Goal: Transaction & Acquisition: Purchase product/service

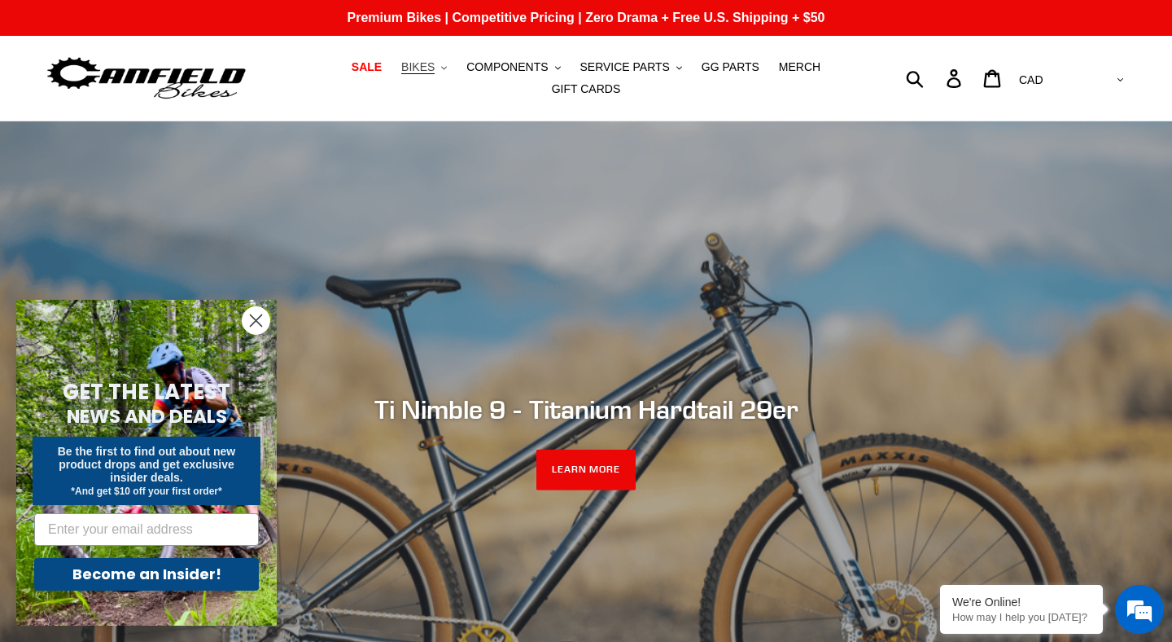
click at [425, 64] on span "BIKES" at bounding box center [417, 67] width 33 height 14
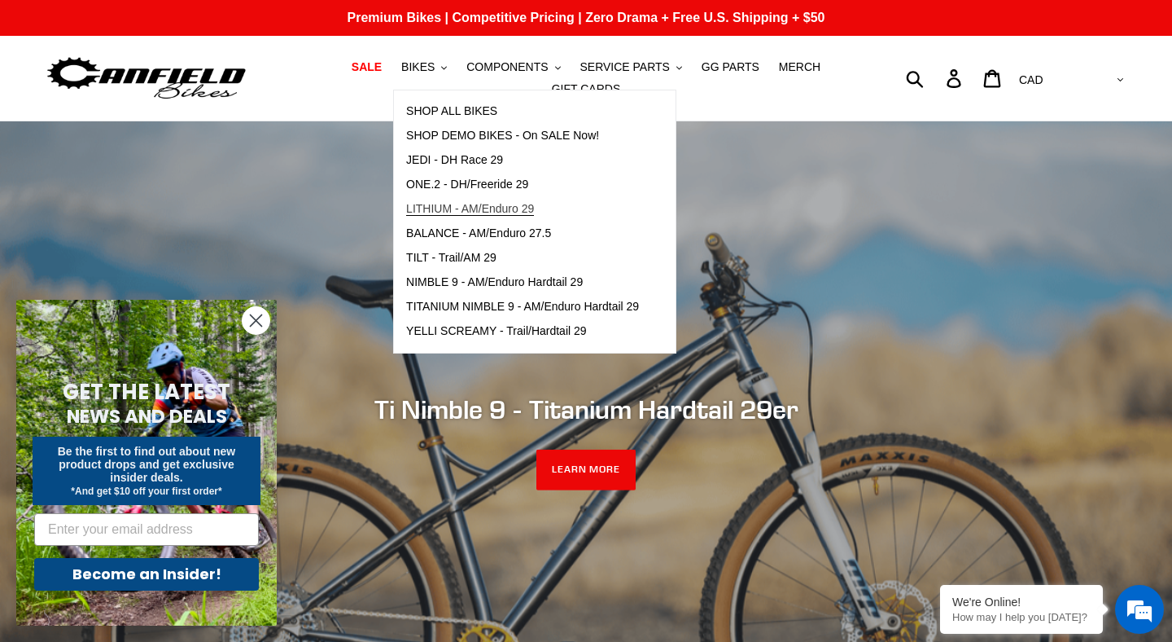
click at [492, 206] on span "LITHIUM - AM/Enduro 29" at bounding box center [470, 209] width 128 height 14
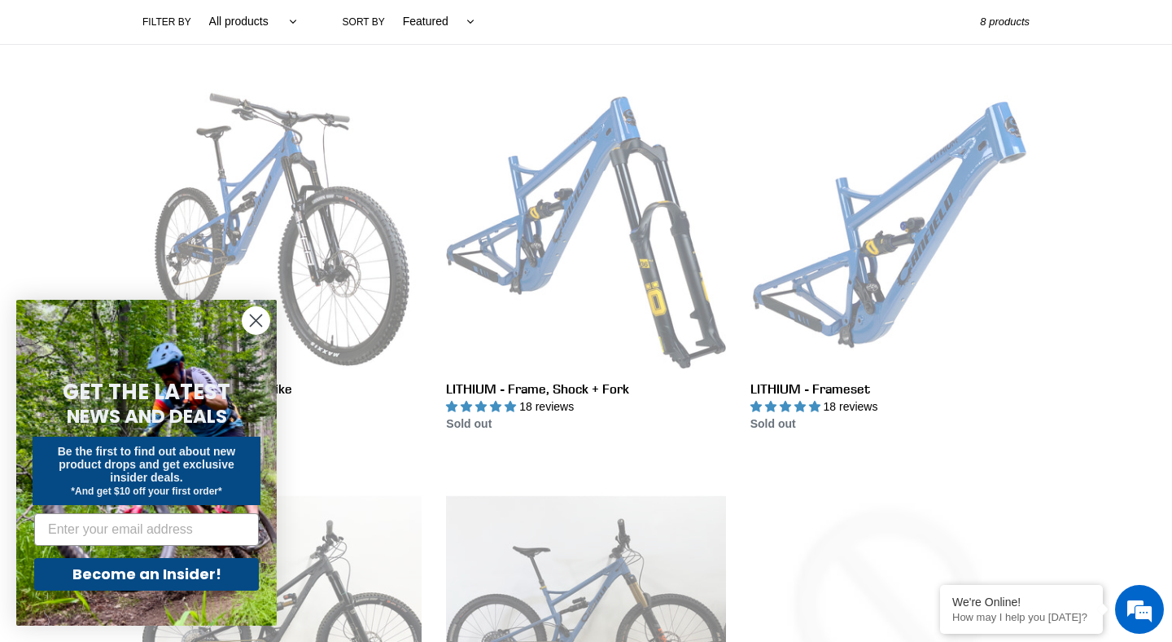
scroll to position [399, 0]
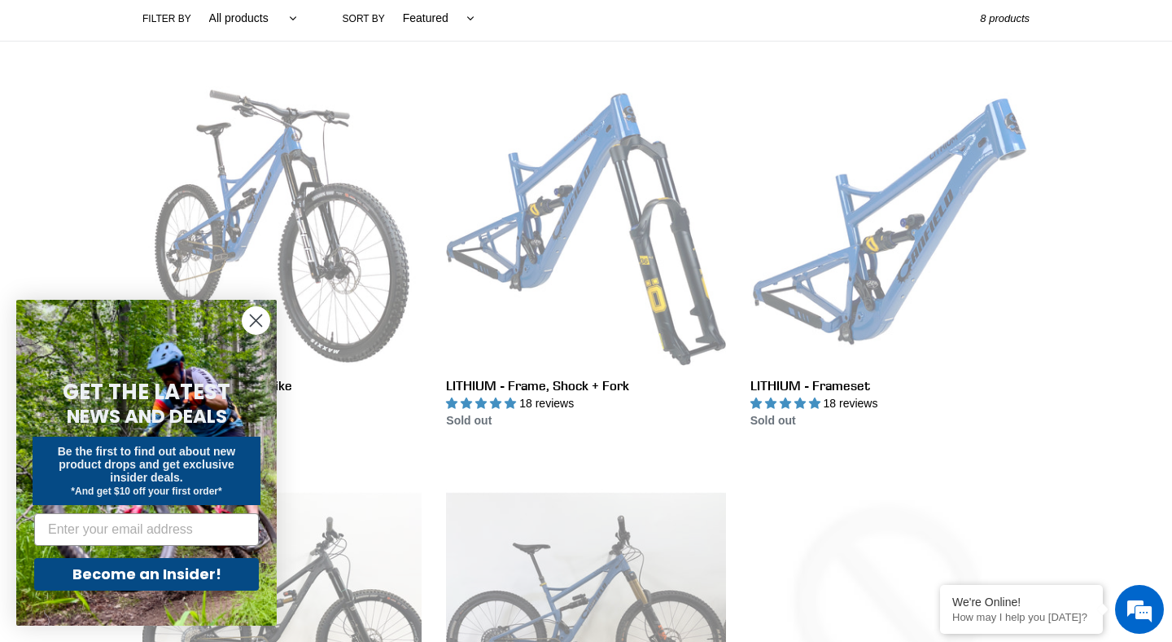
click at [257, 323] on circle "Close dialog" at bounding box center [256, 320] width 27 height 27
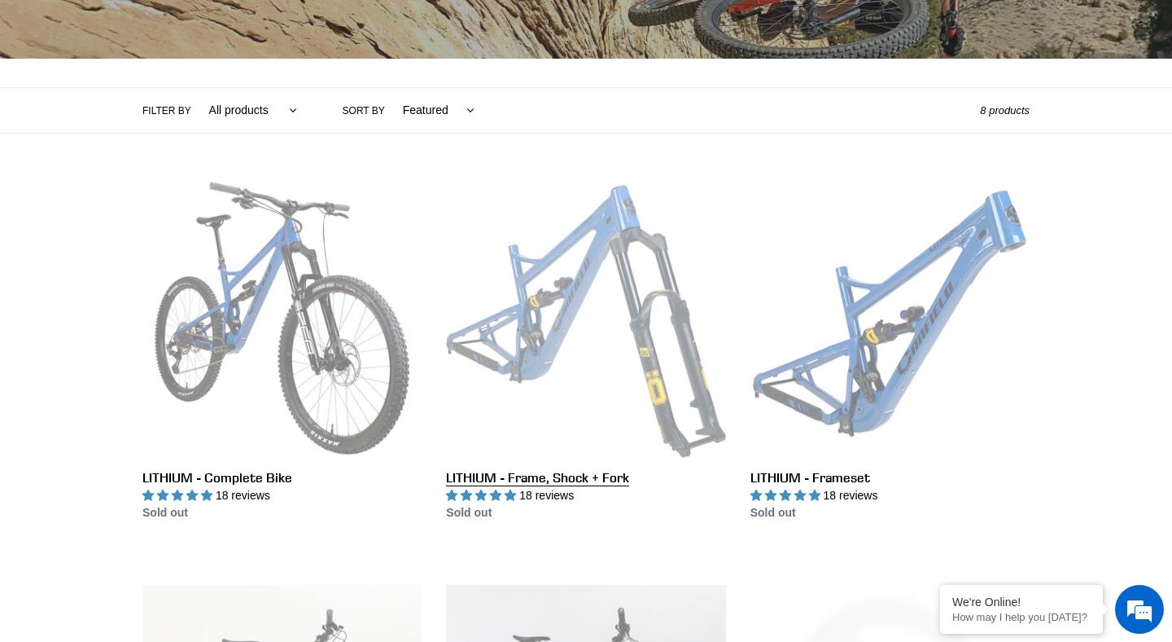
scroll to position [0, 0]
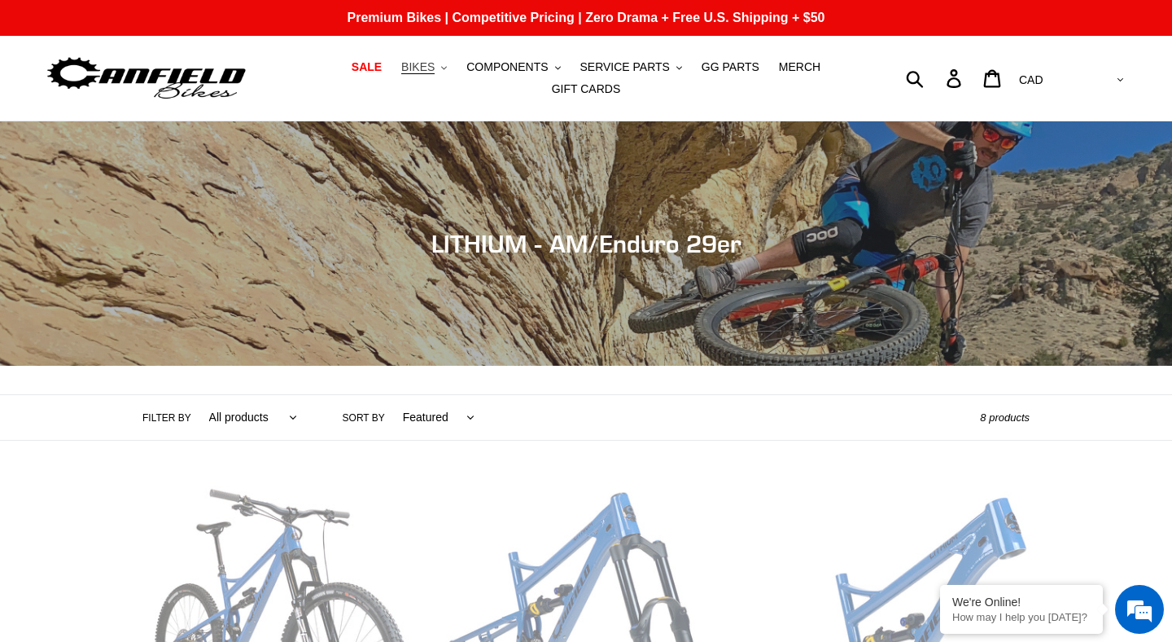
click at [434, 72] on span "BIKES" at bounding box center [417, 67] width 33 height 14
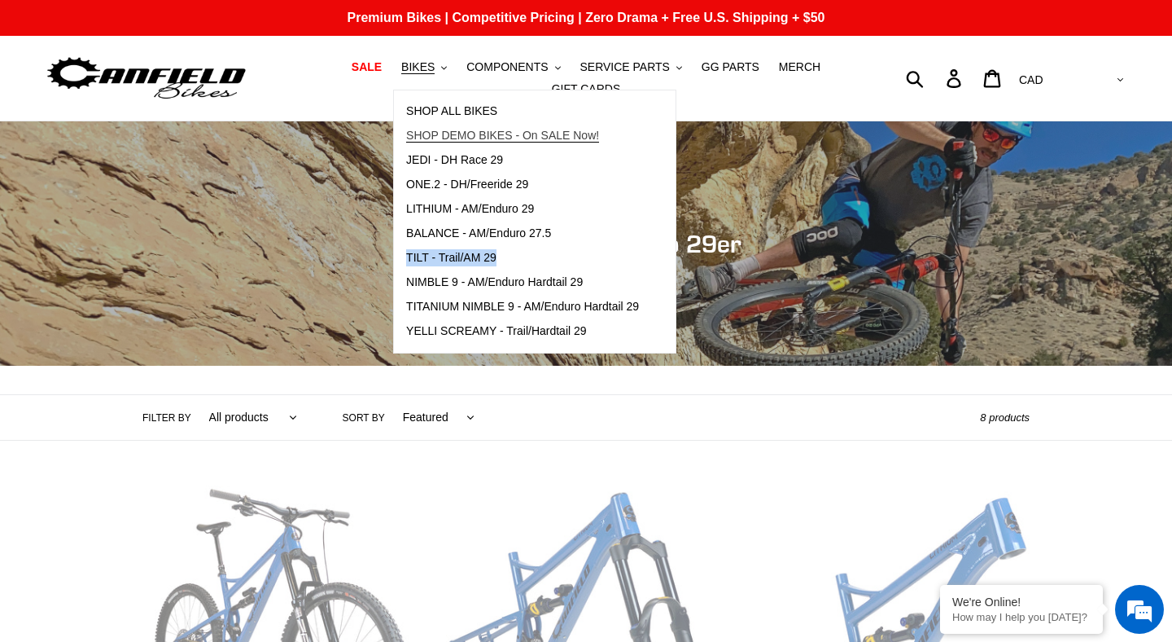
click at [478, 134] on span "SHOP DEMO BIKES - On SALE Now!" at bounding box center [502, 136] width 193 height 14
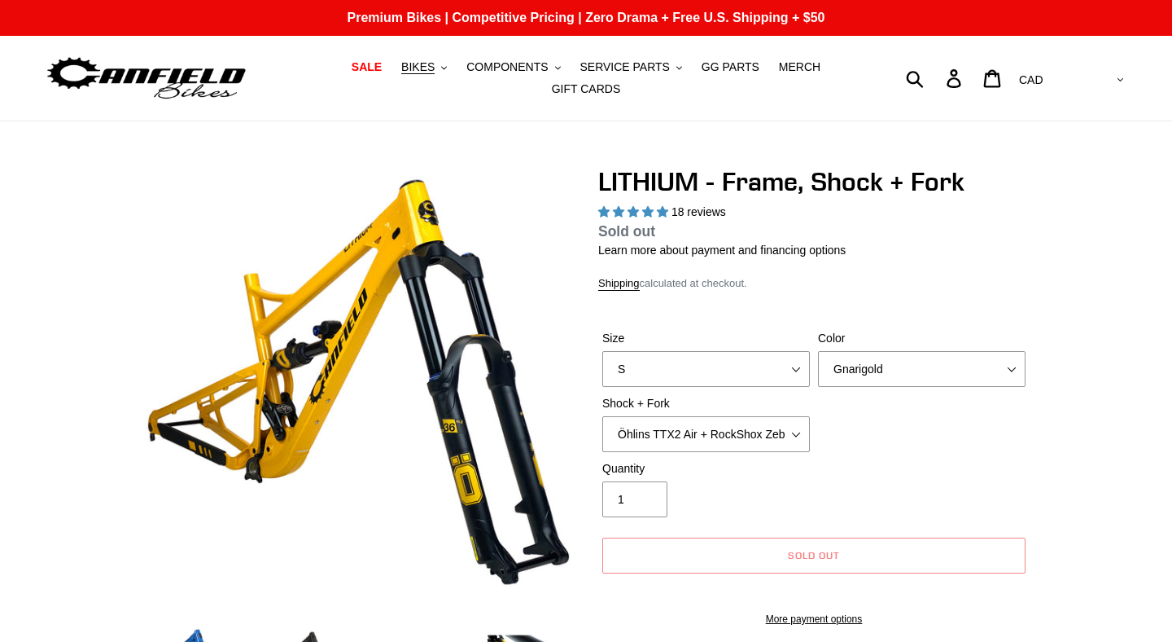
select select "highest-rating"
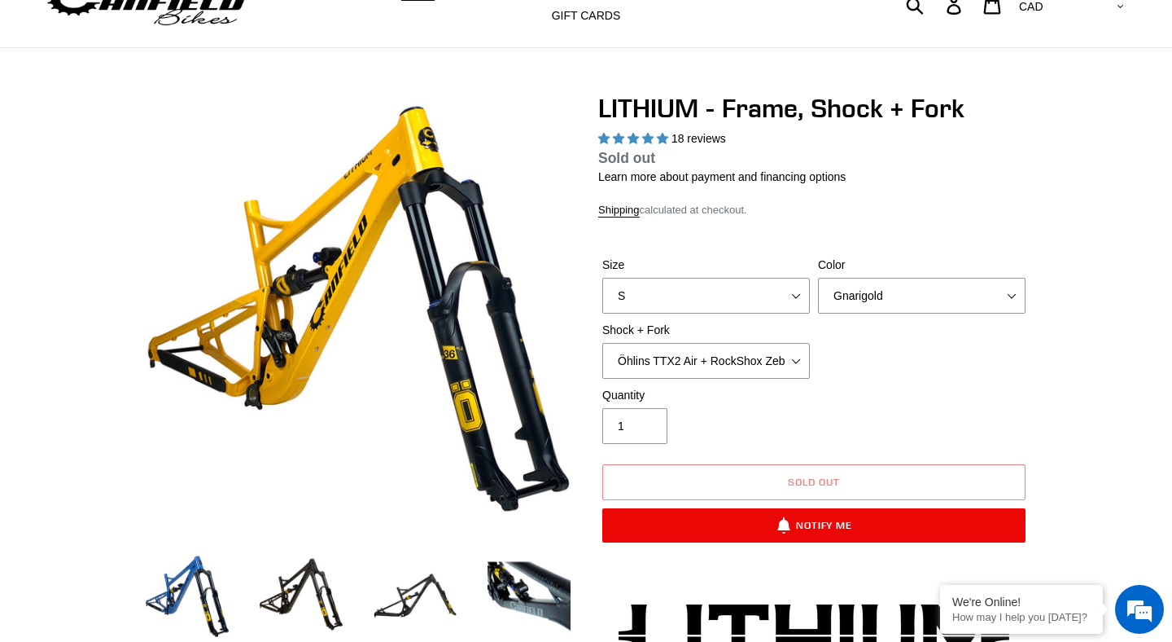
scroll to position [105, 0]
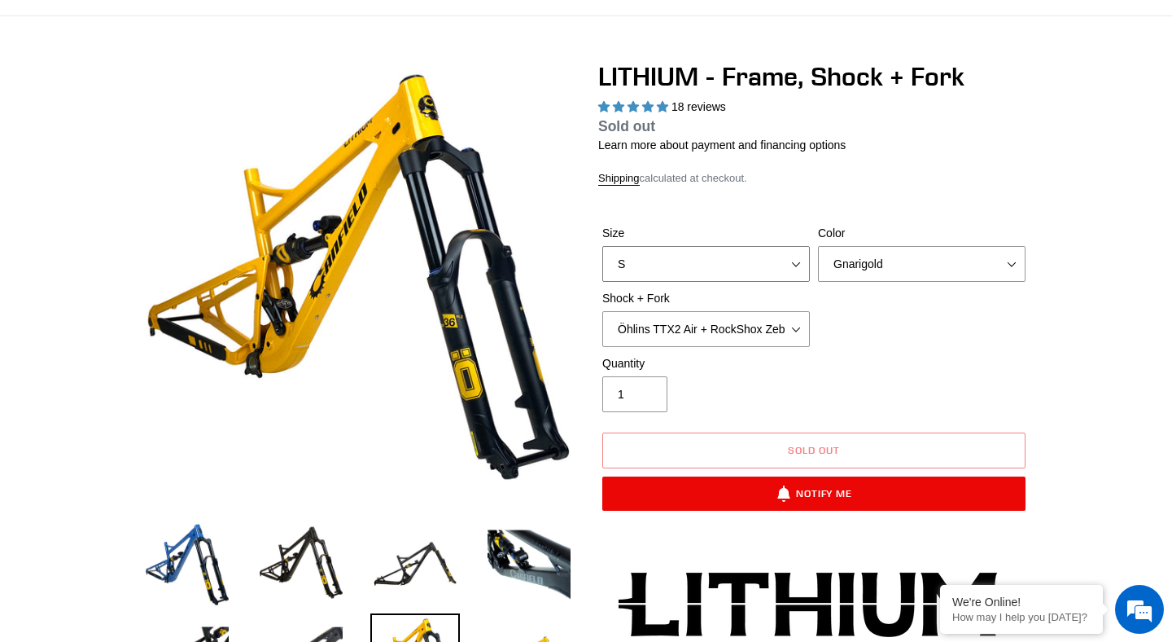
click at [789, 268] on select "S M L XL" at bounding box center [707, 264] width 208 height 36
click at [945, 259] on select "Gnarigold Blue Velvet Stealth Black" at bounding box center [922, 264] width 208 height 36
click at [818, 246] on select "Gnarigold Blue Velvet Stealth Black" at bounding box center [922, 264] width 208 height 36
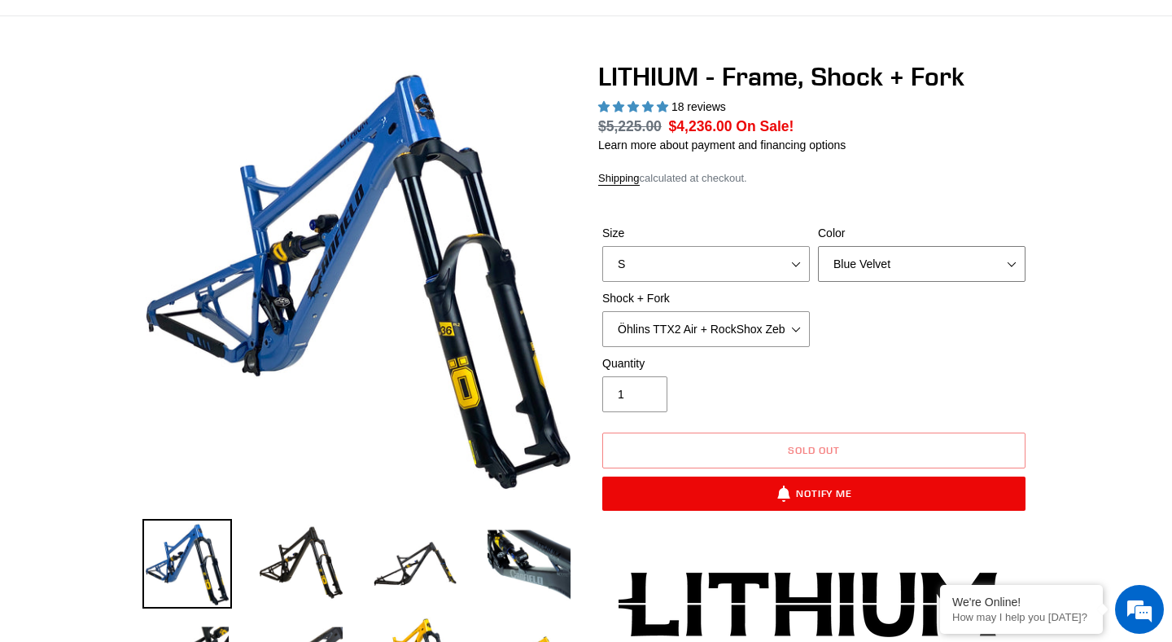
click at [964, 269] on select "Gnarigold Blue Velvet Stealth Black" at bounding box center [922, 264] width 208 height 36
click at [818, 246] on select "Gnarigold Blue Velvet Stealth Black" at bounding box center [922, 264] width 208 height 36
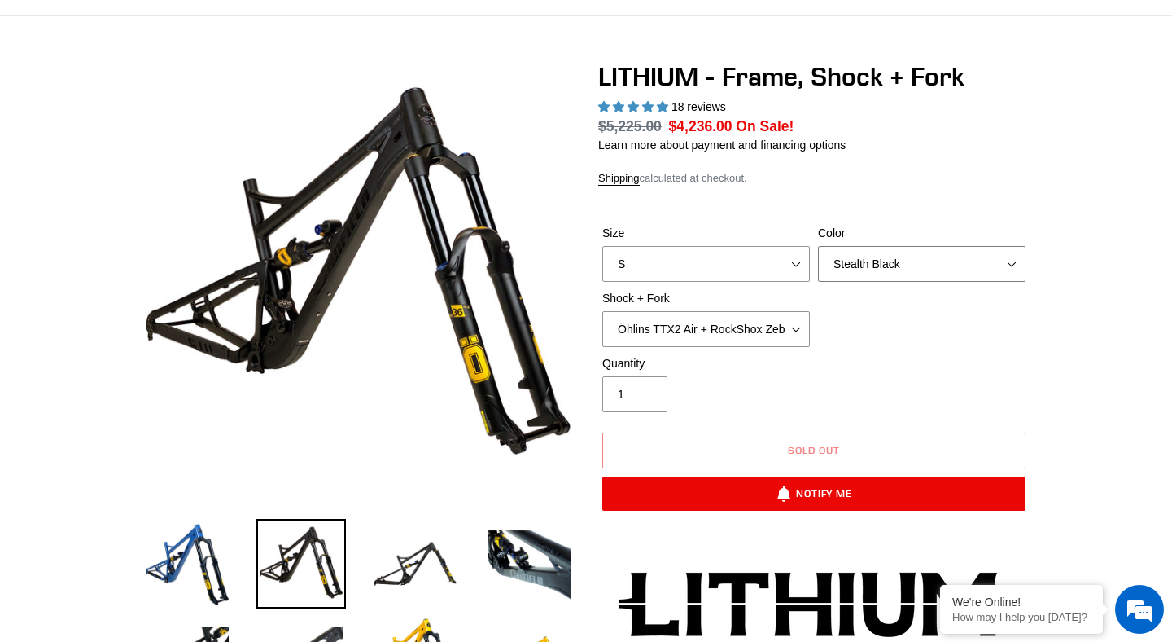
click at [979, 248] on select "Gnarigold Blue Velvet Stealth Black" at bounding box center [922, 264] width 208 height 36
select select "Gnarigold"
click at [818, 246] on select "Gnarigold Blue Velvet Stealth Black" at bounding box center [922, 264] width 208 height 36
click at [949, 270] on select "Gnarigold Blue Velvet Stealth Black" at bounding box center [922, 264] width 208 height 36
click at [818, 246] on select "Gnarigold Blue Velvet Stealth Black" at bounding box center [922, 264] width 208 height 36
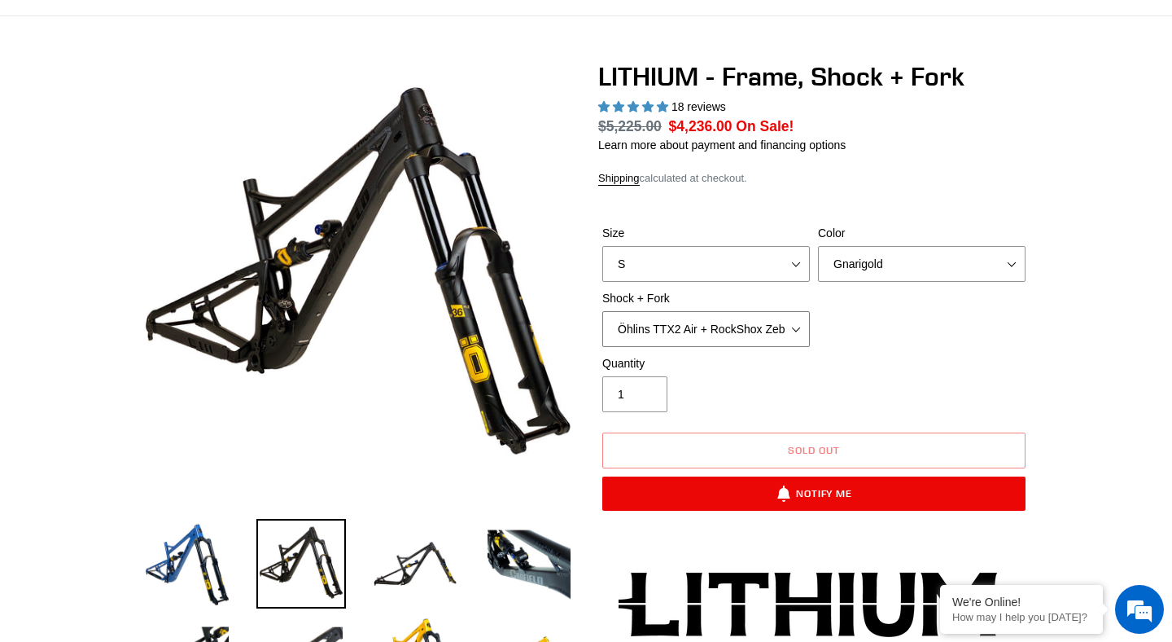
click at [802, 332] on select "Öhlins TTX2 Air + RockShox Zeb Ultimate 170mm Fox FLOAT X2 Factory + Fox 38 FLO…" at bounding box center [707, 329] width 208 height 36
click at [603, 311] on select "Öhlins TTX2 Air + RockShox Zeb Ultimate 170mm Fox FLOAT X2 Factory + Fox 38 FLO…" at bounding box center [707, 329] width 208 height 36
click at [796, 335] on select "Öhlins TTX2 Air + RockShox Zeb Ultimate 170mm Fox FLOAT X2 Factory + Fox 38 FLO…" at bounding box center [707, 329] width 208 height 36
click at [603, 311] on select "Öhlins TTX2 Air + RockShox Zeb Ultimate 170mm Fox FLOAT X2 Factory + Fox 38 FLO…" at bounding box center [707, 329] width 208 height 36
click at [782, 329] on select "Öhlins TTX2 Air + RockShox Zeb Ultimate 170mm Fox FLOAT X2 Factory + Fox 38 FLO…" at bounding box center [707, 329] width 208 height 36
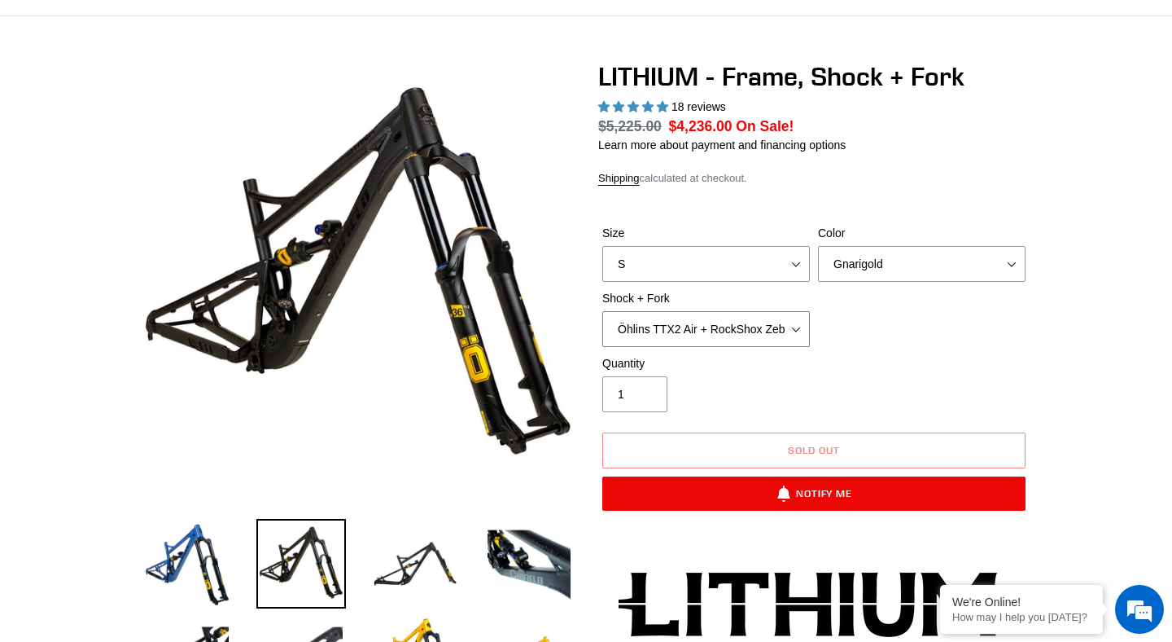
click at [603, 311] on select "Öhlins TTX2 Air + RockShox Zeb Ultimate 170mm Fox FLOAT X2 Factory + Fox 38 FLO…" at bounding box center [707, 329] width 208 height 36
click at [785, 332] on select "Öhlins TTX2 Air + RockShox Zeb Ultimate 170mm Fox FLOAT X2 Factory + Fox 38 FLO…" at bounding box center [707, 329] width 208 height 36
select select "EXT Storia V3-S + EXT Era V2.1 170mm"
click at [603, 311] on select "Öhlins TTX2 Air + RockShox Zeb Ultimate 170mm Fox FLOAT X2 Factory + Fox 38 FLO…" at bounding box center [707, 329] width 208 height 36
click at [804, 322] on select "Öhlins TTX2 Air + RockShox Zeb Ultimate 170mm Fox FLOAT X2 Factory + Fox 38 FLO…" at bounding box center [707, 329] width 208 height 36
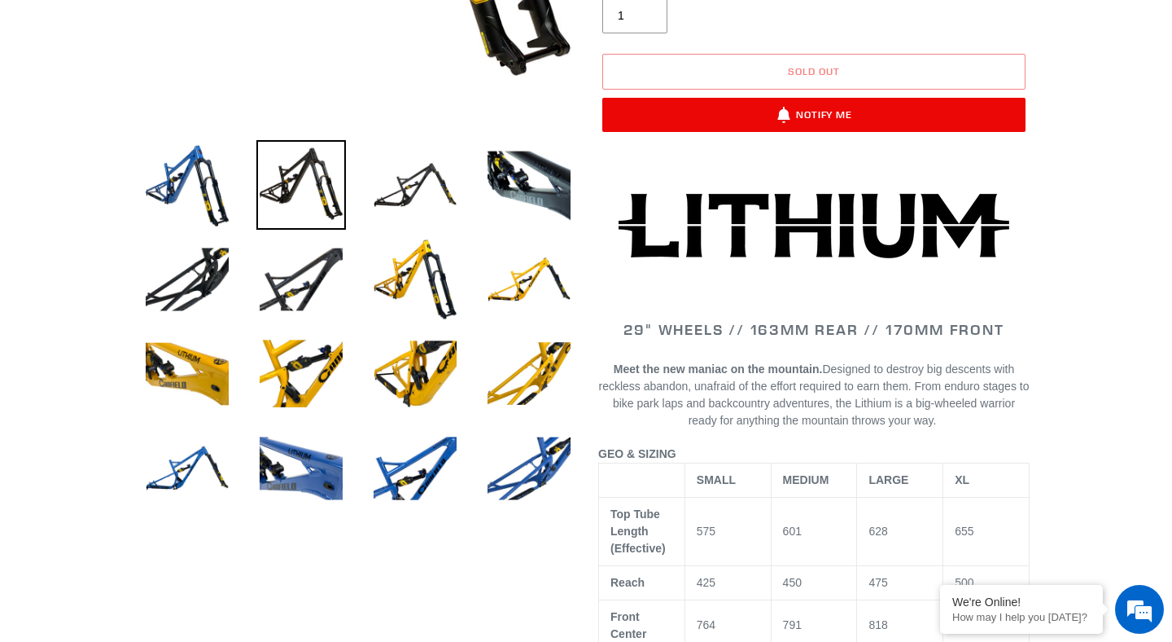
scroll to position [512, 0]
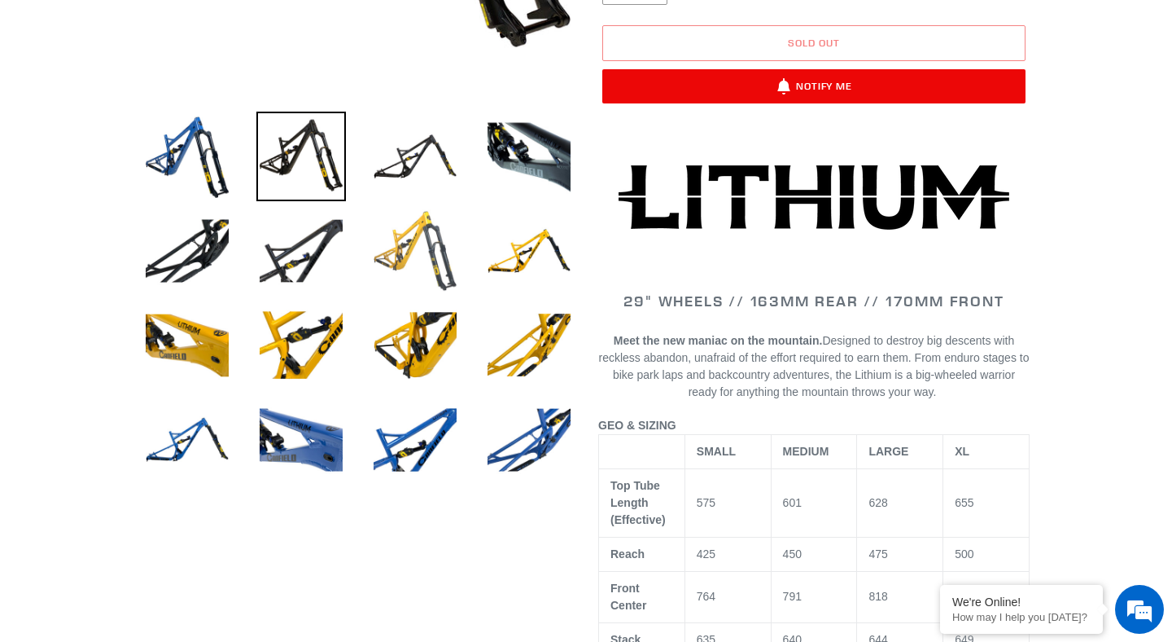
click at [423, 261] on img at bounding box center [415, 251] width 90 height 90
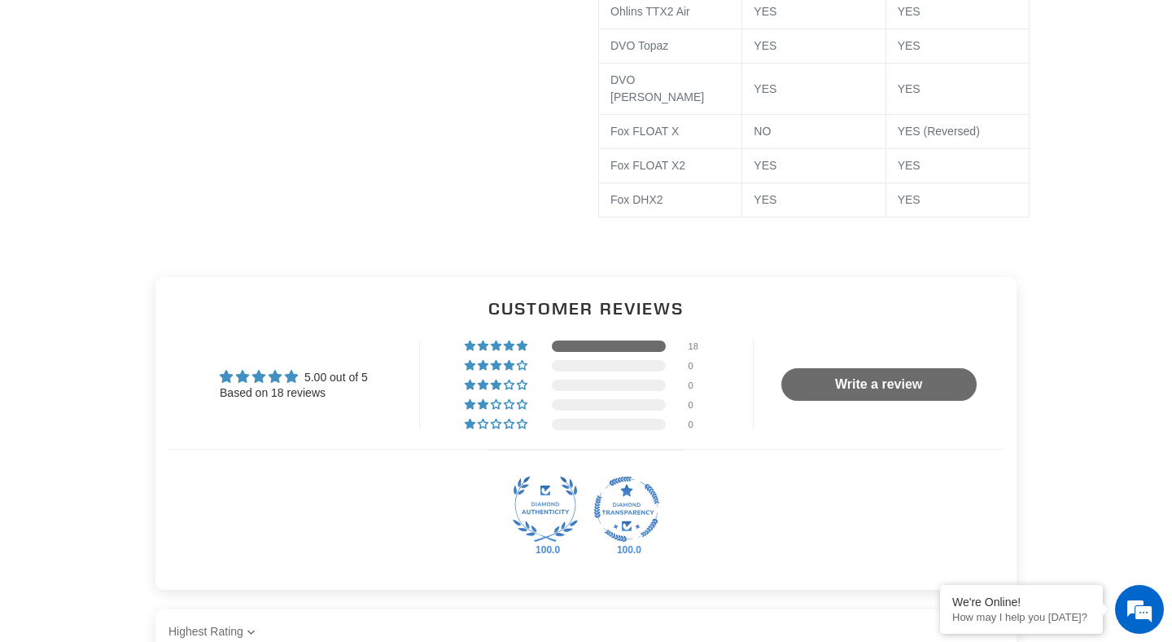
scroll to position [3257, 0]
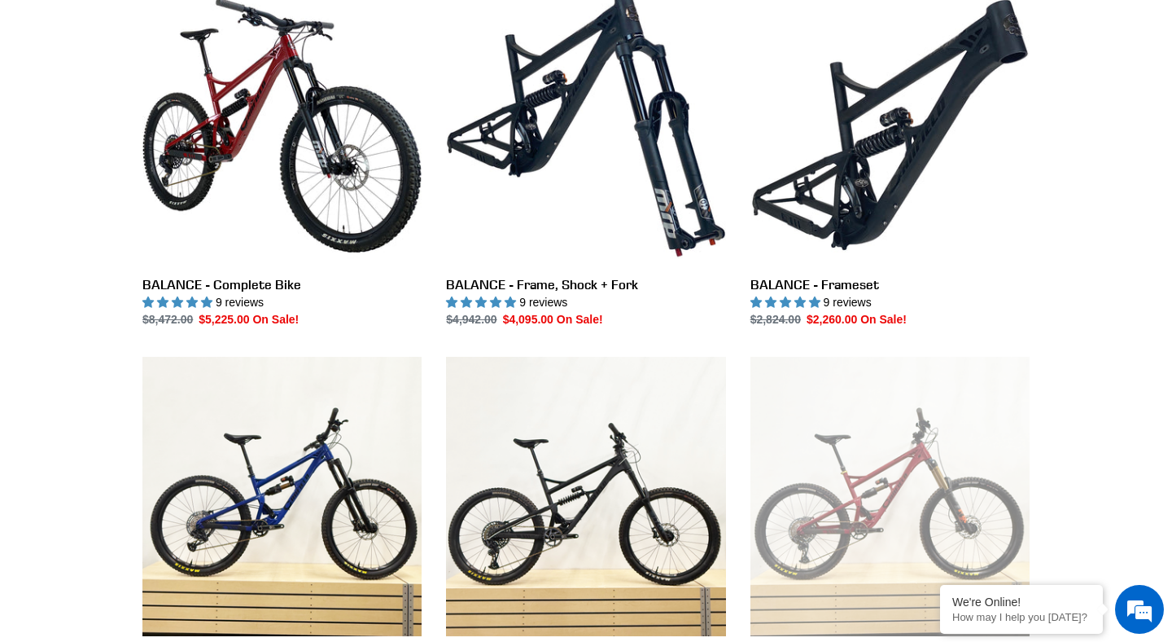
scroll to position [506, 0]
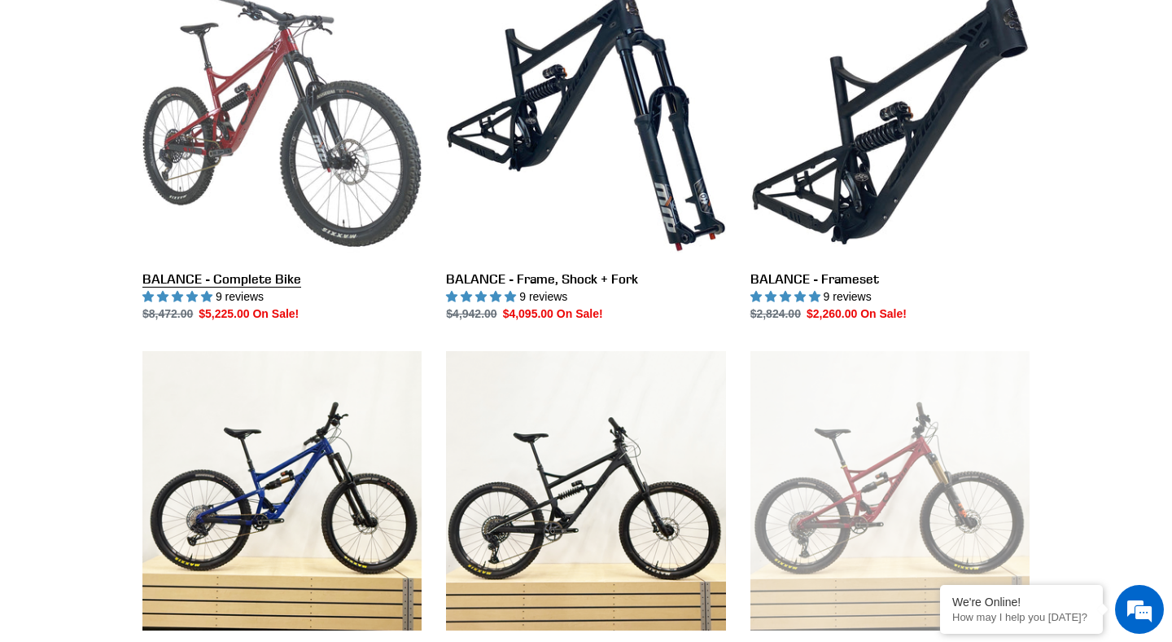
click at [360, 160] on link "BALANCE - Complete Bike" at bounding box center [281, 151] width 279 height 343
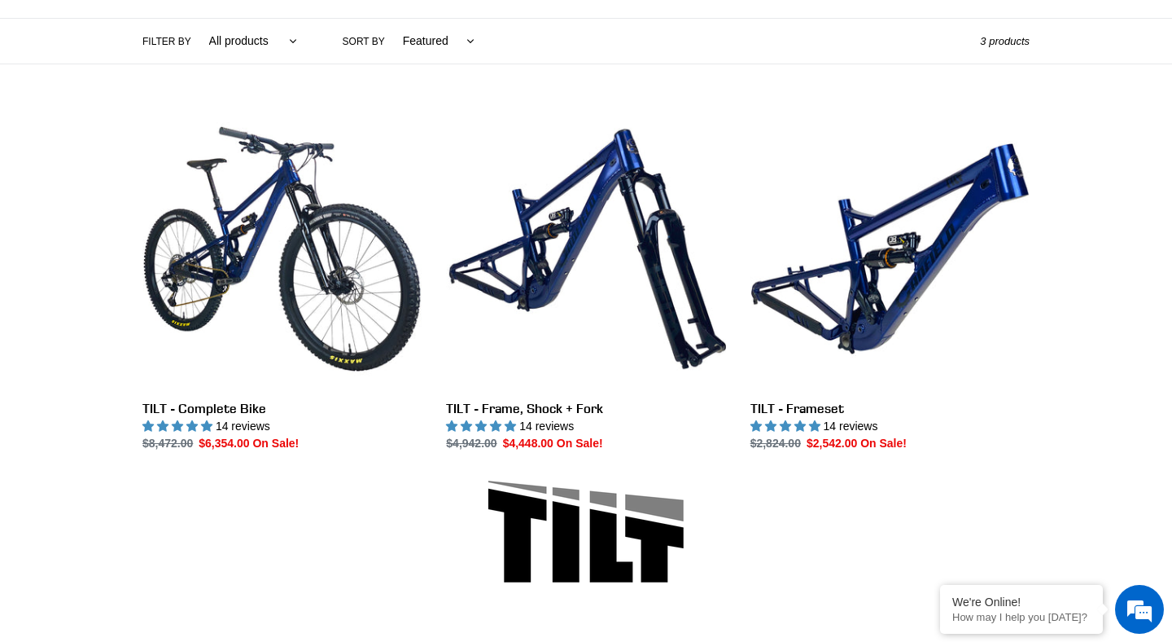
scroll to position [398, 0]
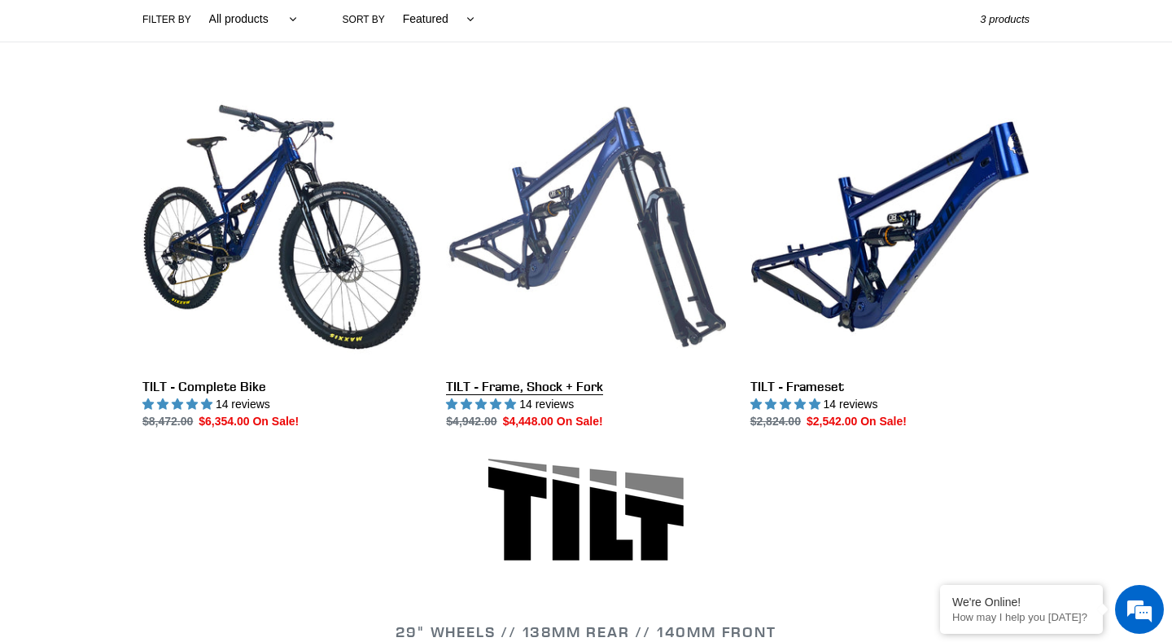
click at [664, 230] on link "TILT - Frame, Shock + Fork" at bounding box center [585, 258] width 279 height 343
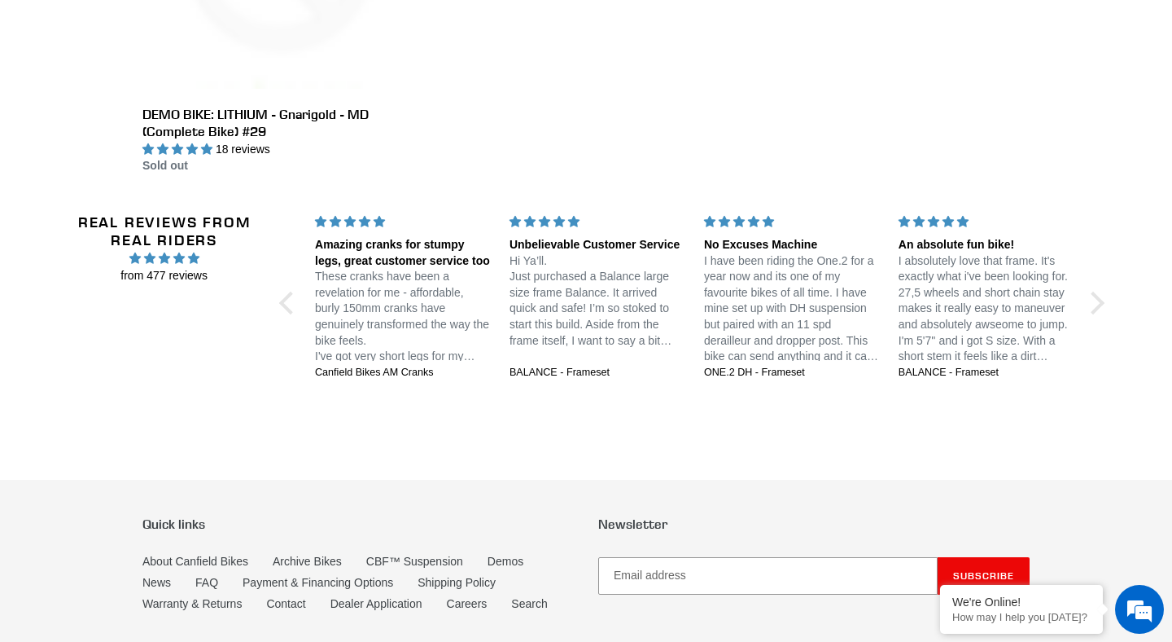
scroll to position [3001, 0]
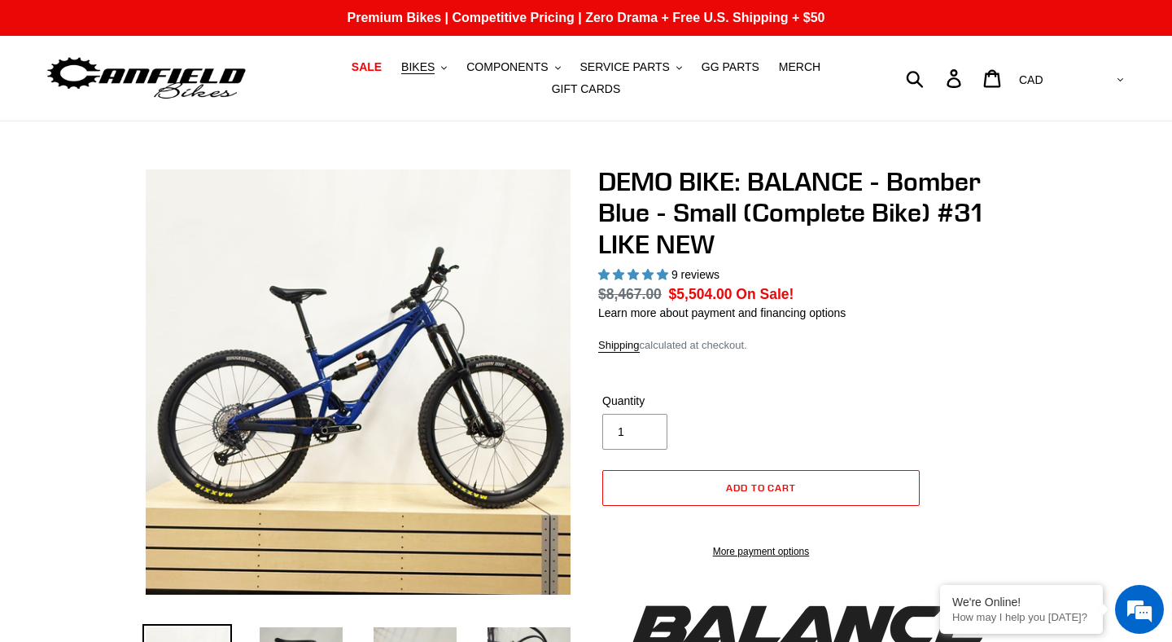
select select "highest-rating"
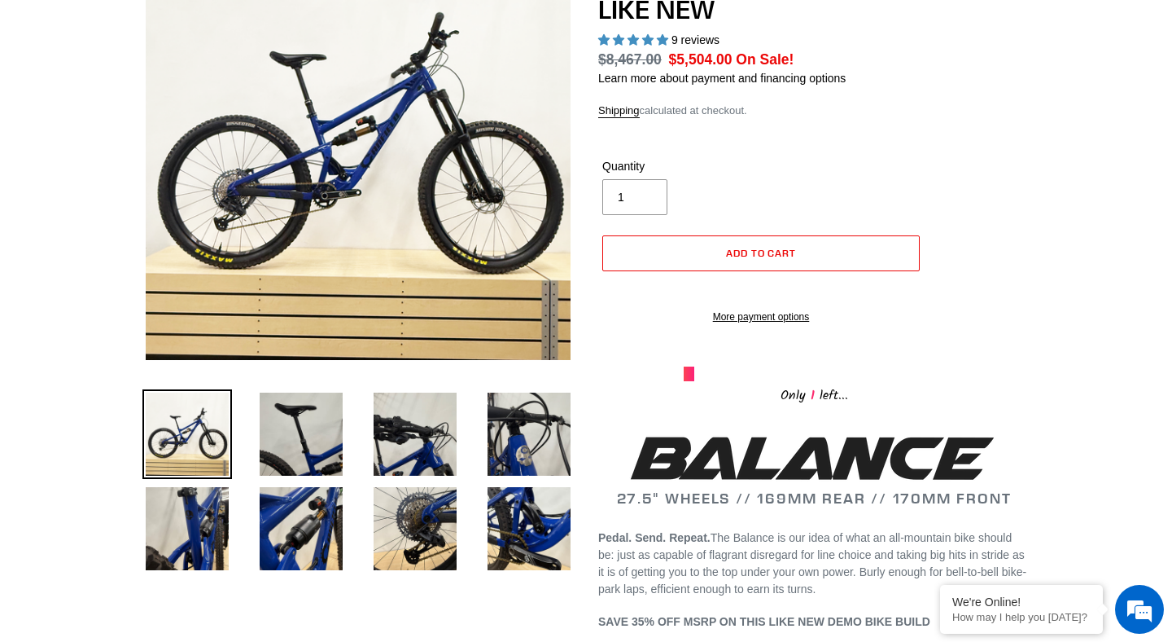
scroll to position [240, 0]
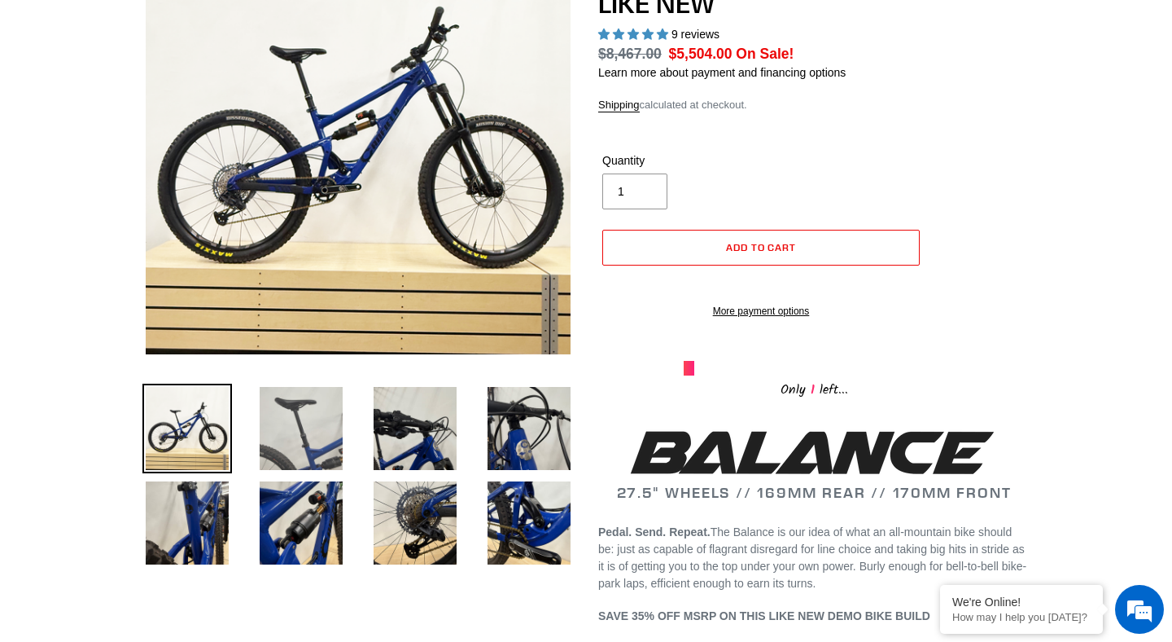
click at [309, 429] on img at bounding box center [301, 428] width 90 height 90
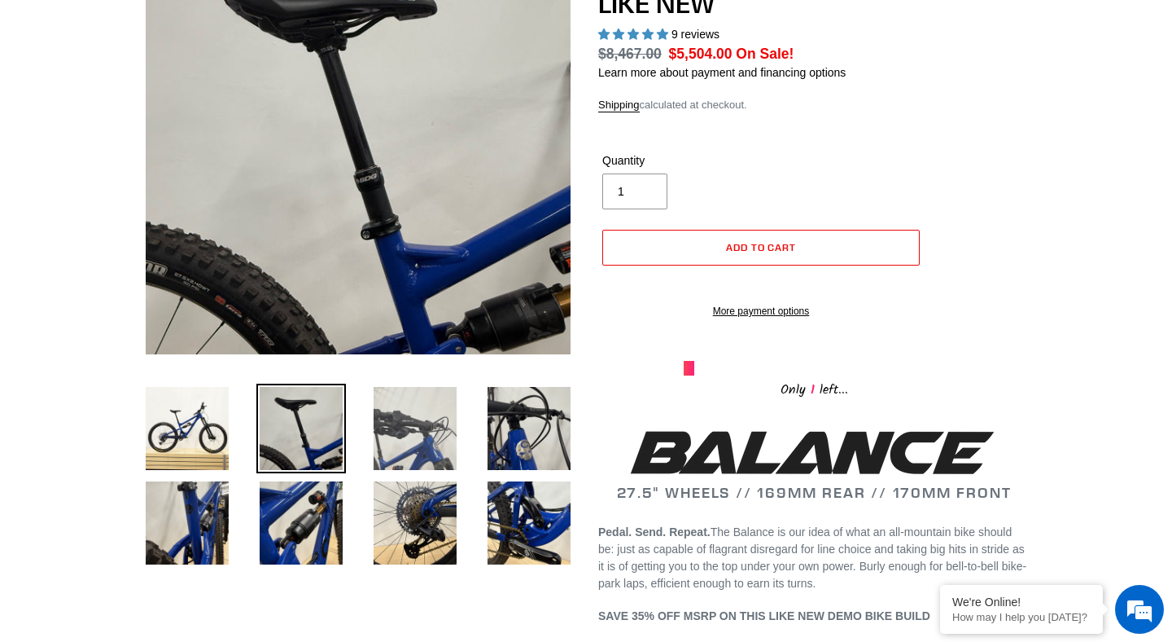
click at [401, 425] on img at bounding box center [415, 428] width 90 height 90
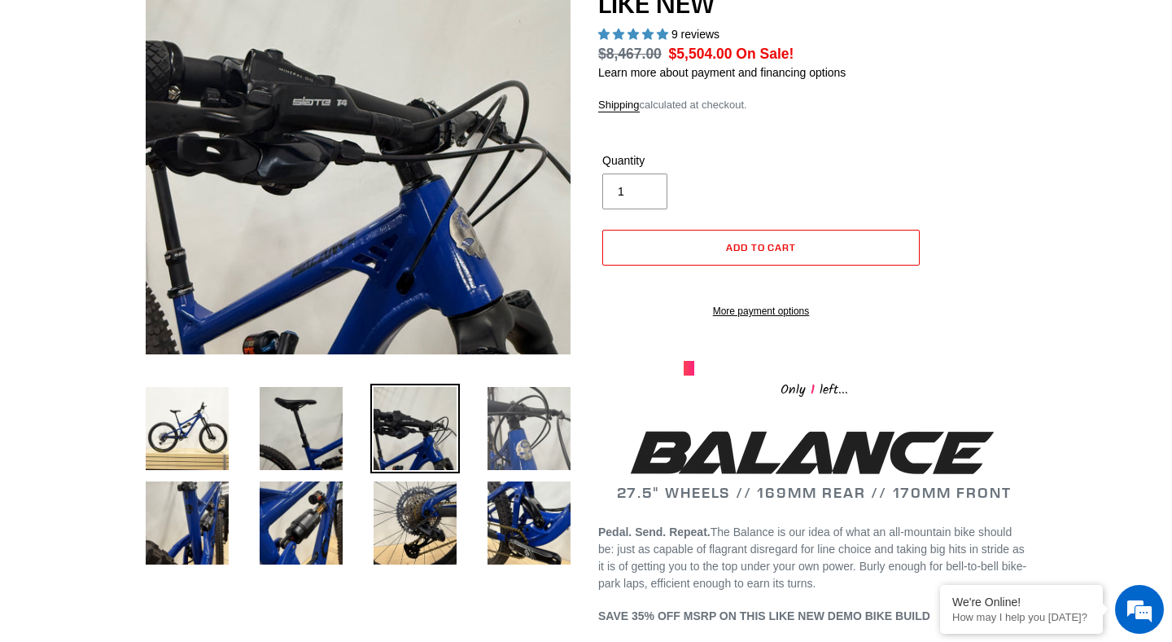
click at [517, 436] on img at bounding box center [529, 428] width 90 height 90
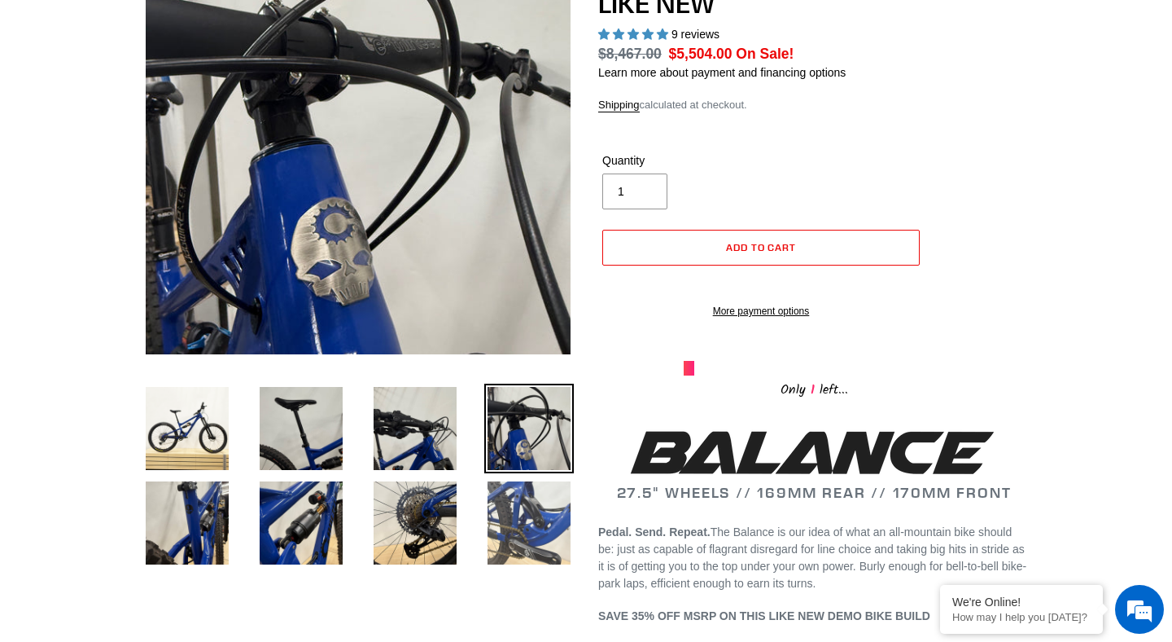
click at [524, 518] on img at bounding box center [529, 523] width 90 height 90
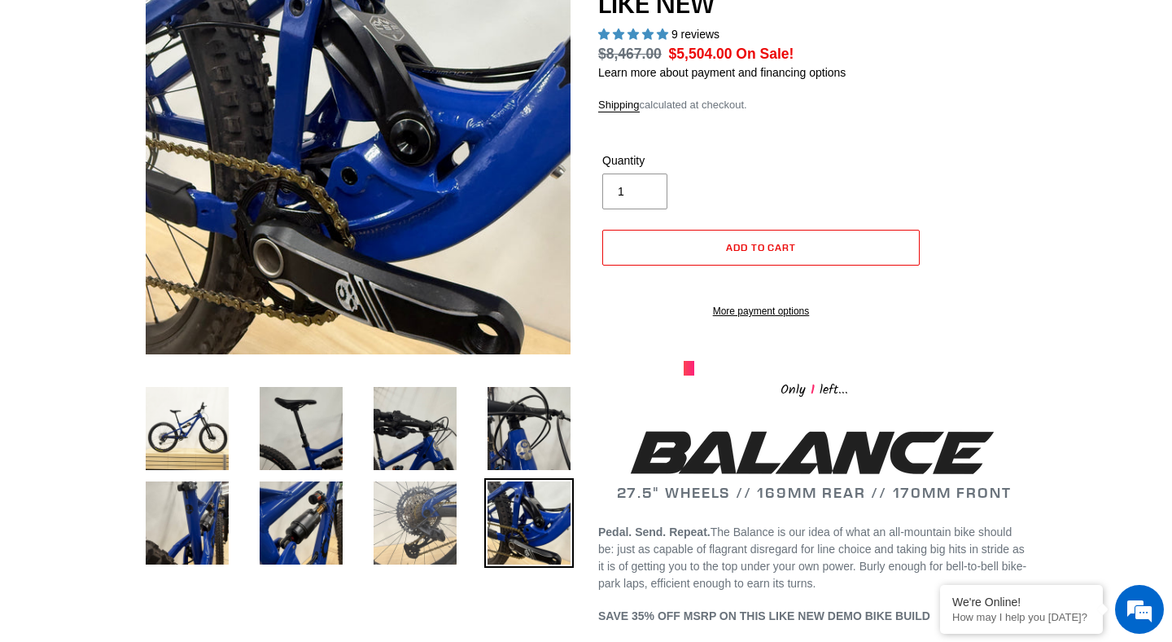
click at [453, 533] on img at bounding box center [415, 523] width 90 height 90
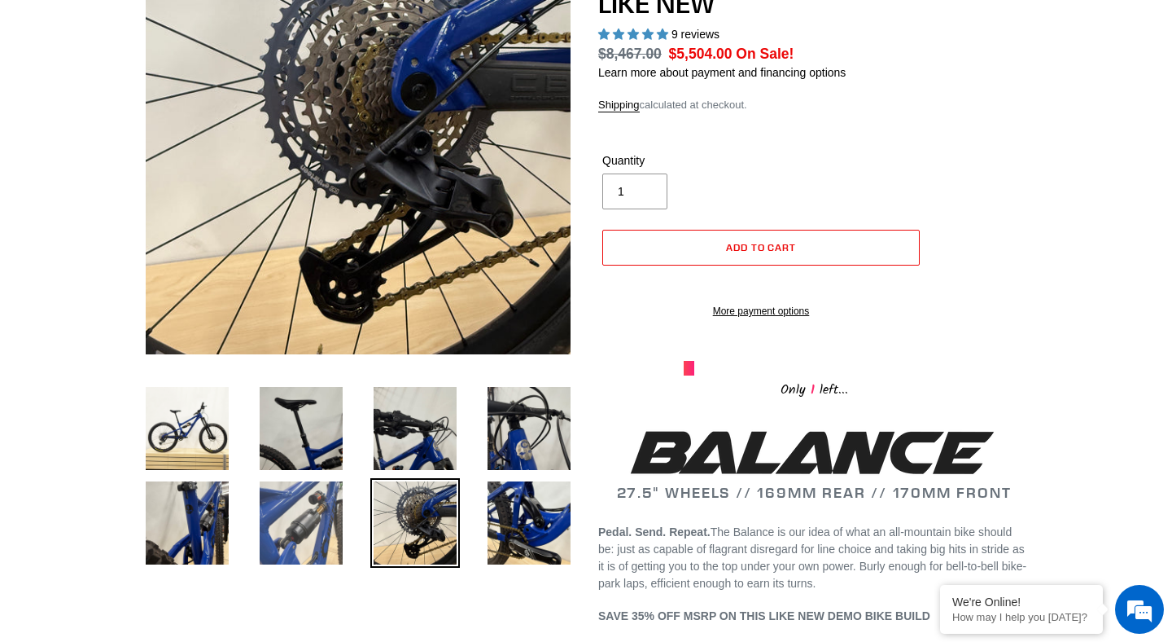
click at [328, 532] on img at bounding box center [301, 523] width 90 height 90
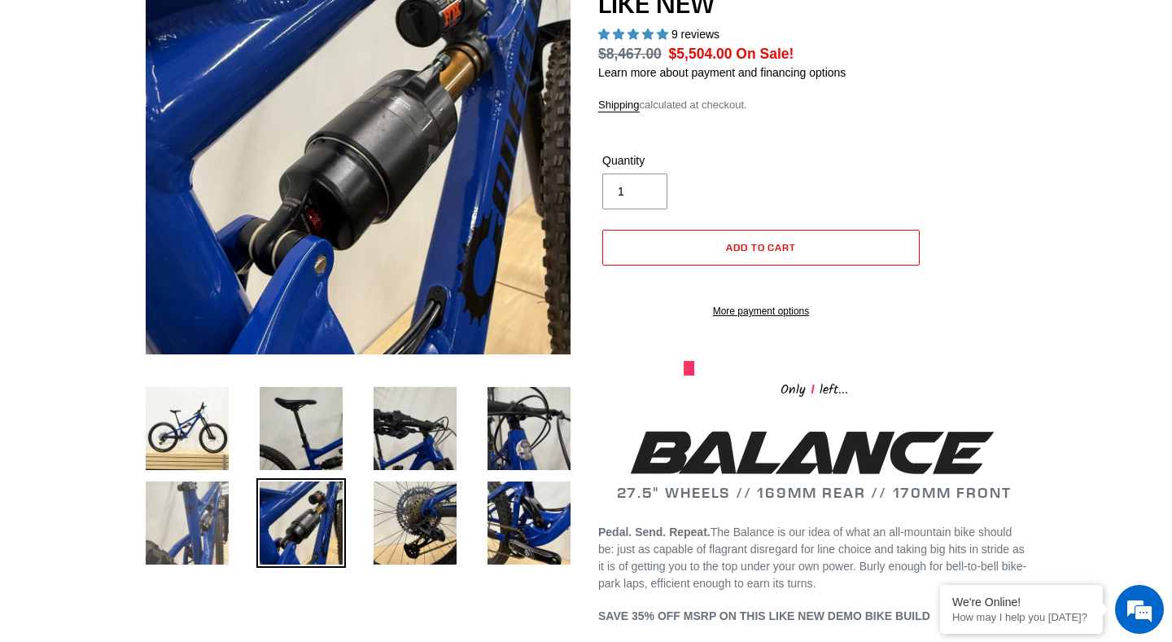
click at [202, 531] on img at bounding box center [187, 523] width 90 height 90
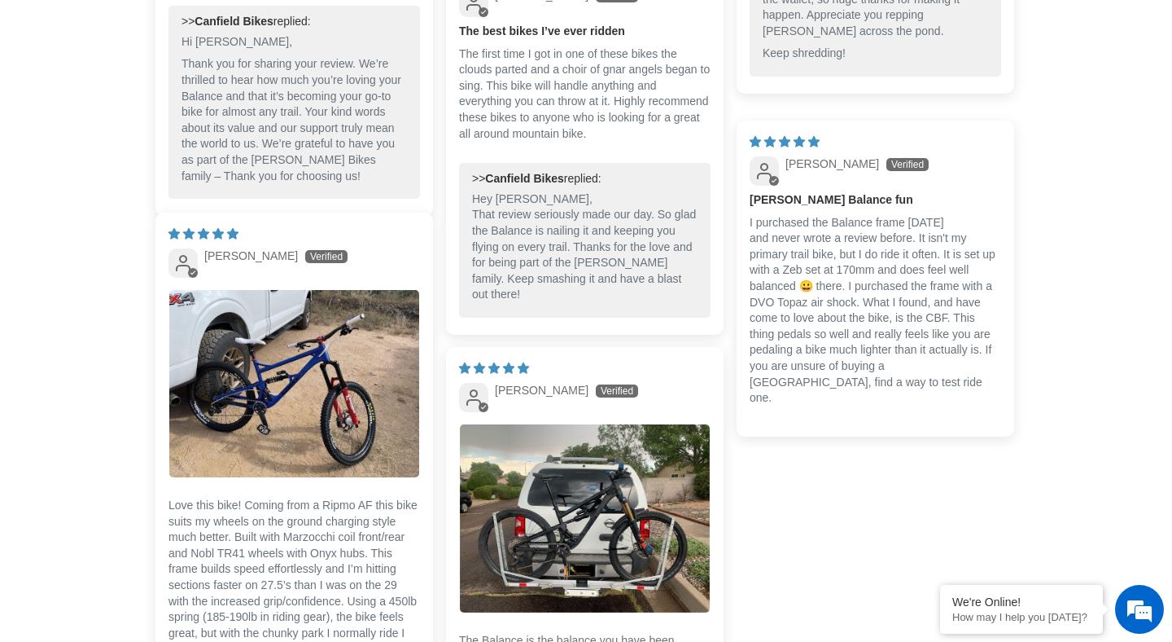
scroll to position [4117, 0]
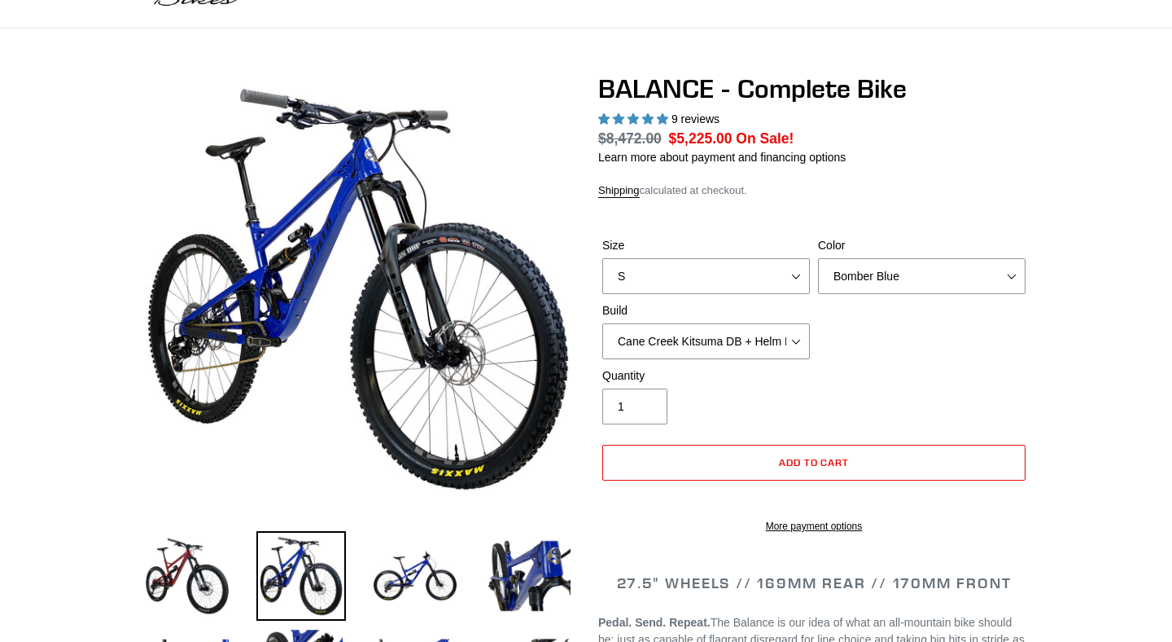
scroll to position [139, 0]
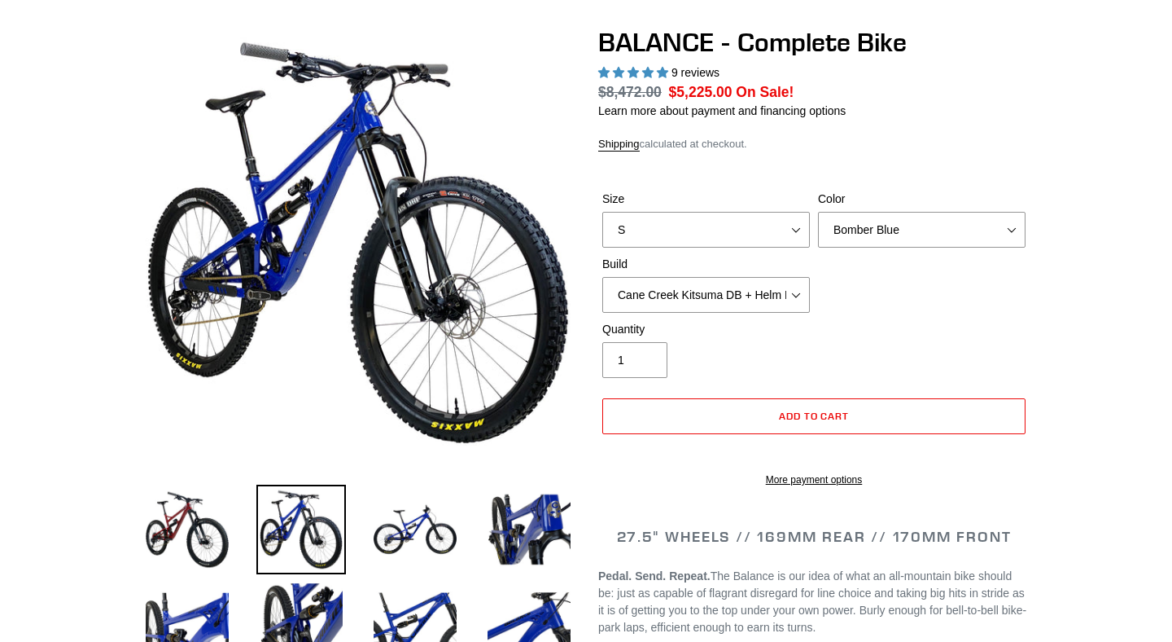
select select "highest-rating"
click at [782, 231] on select "S M L XL" at bounding box center [707, 230] width 208 height 36
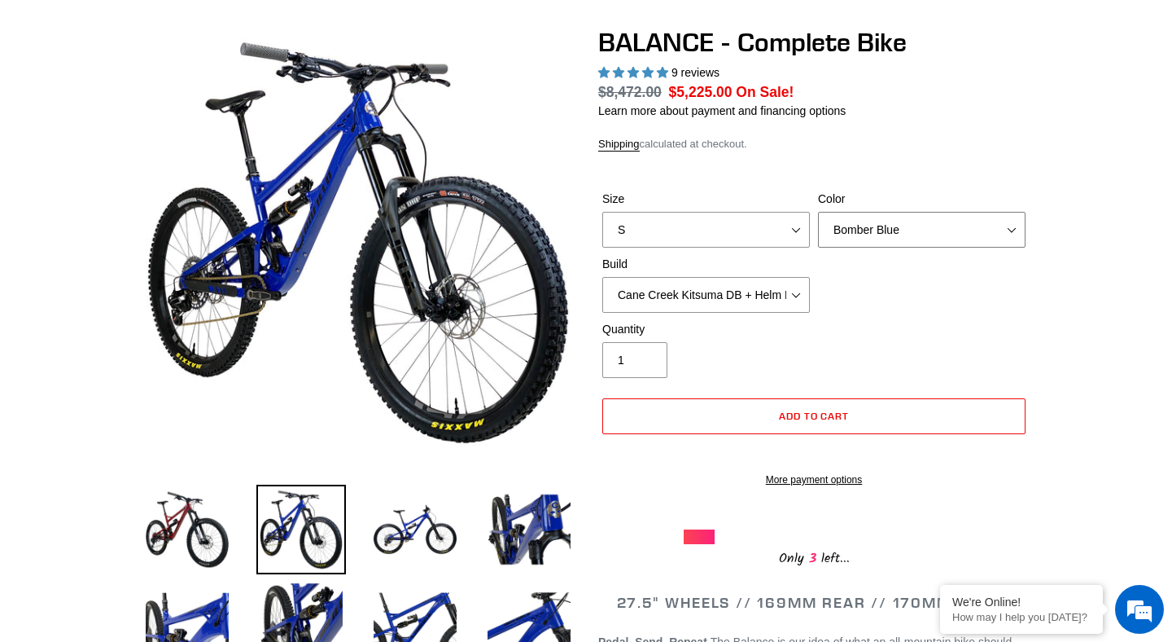
click at [947, 223] on select "Bomber Blue Goat's Blood Stealth Black" at bounding box center [922, 230] width 208 height 36
select select "Goat's Blood"
click at [818, 212] on select "Bomber Blue Goat's Blood Stealth Black" at bounding box center [922, 230] width 208 height 36
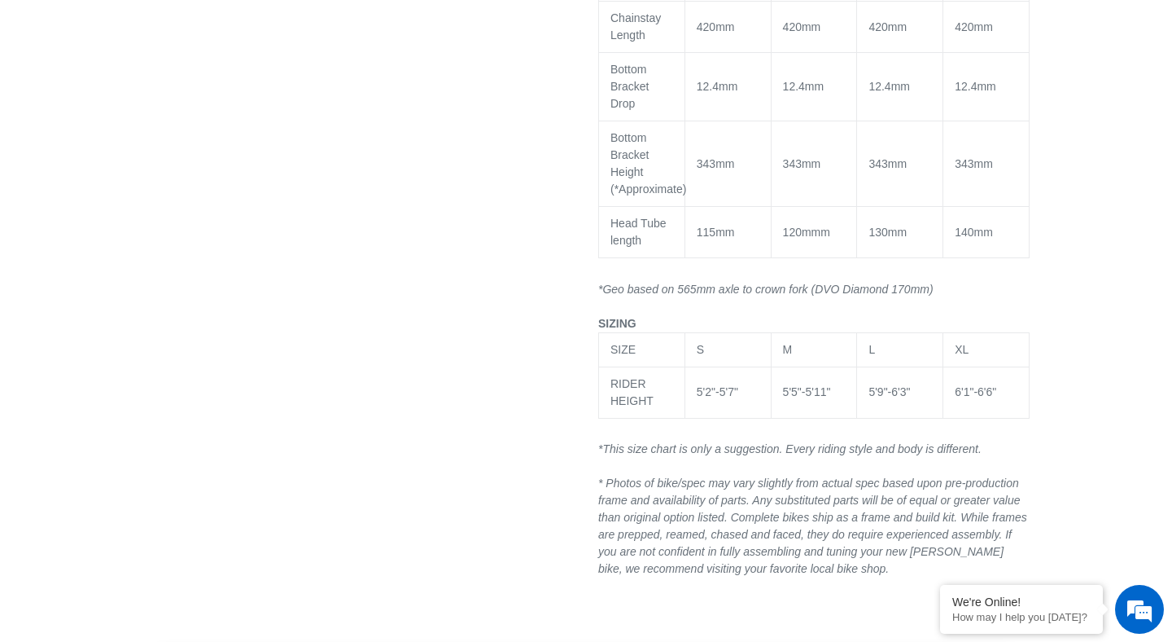
scroll to position [2613, 0]
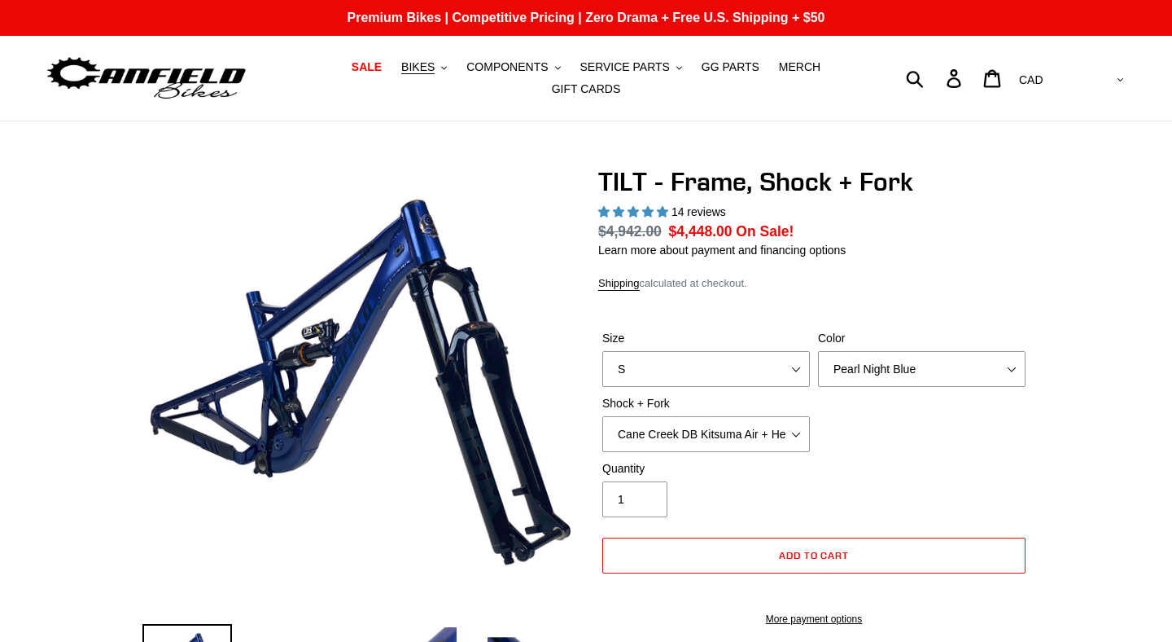
select select "highest-rating"
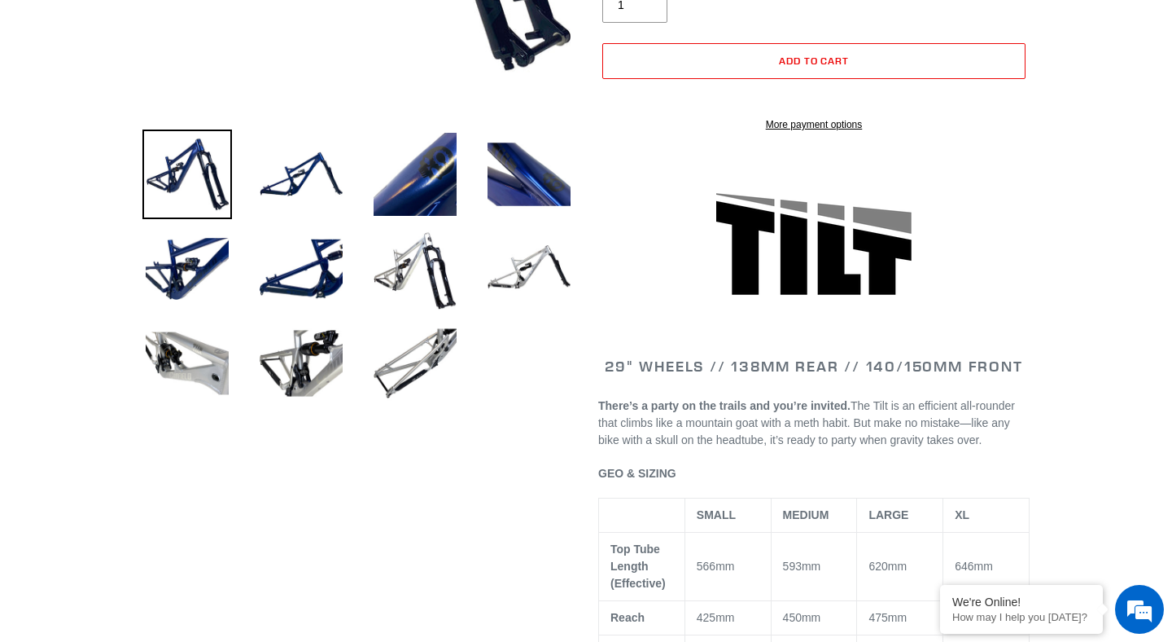
scroll to position [505, 0]
